Goal: Information Seeking & Learning: Stay updated

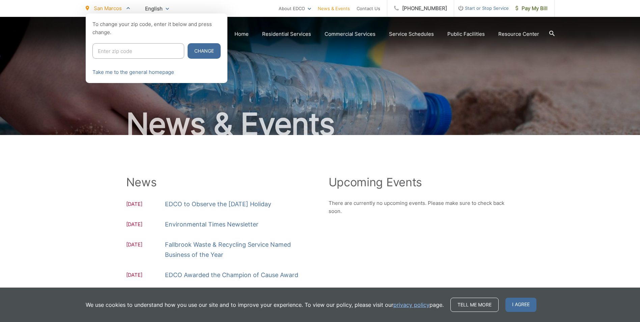
click at [134, 52] on input "Enter zip code" at bounding box center [138, 51] width 92 height 16
type input "90620"
click at [188, 43] on button "Change" at bounding box center [204, 51] width 33 height 16
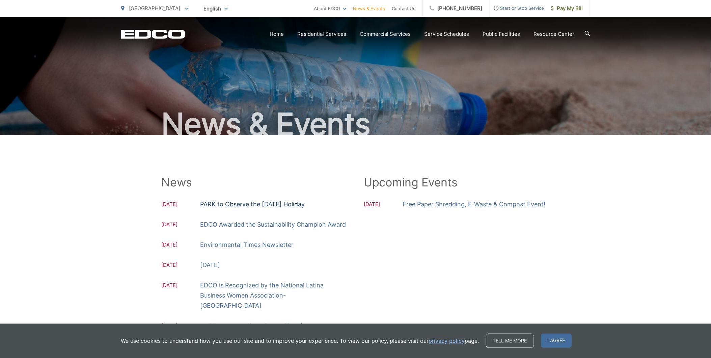
click at [259, 204] on link "PARK to Observe the Labor Day Holiday" at bounding box center [252, 204] width 105 height 10
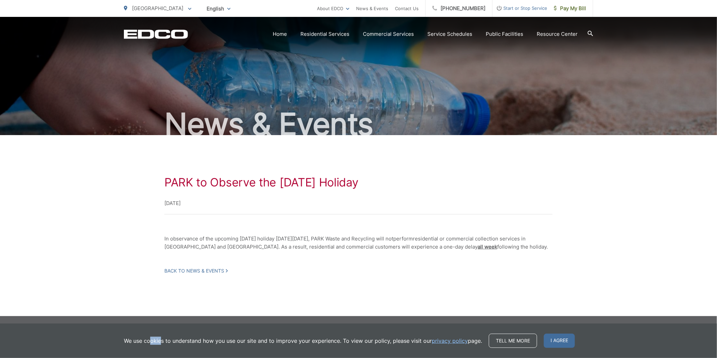
click at [135, 348] on div "We use cookies to understand how you use our site and to improve your experienc…" at bounding box center [358, 340] width 717 height 34
drag, startPoint x: 451, startPoint y: 169, endPoint x: 460, endPoint y: 162, distance: 11.9
click at [458, 163] on div "PARK to Observe the Labor Day Holiday September 1, 2025 In observance of the up…" at bounding box center [358, 224] width 469 height 179
